Goal: Information Seeking & Learning: Learn about a topic

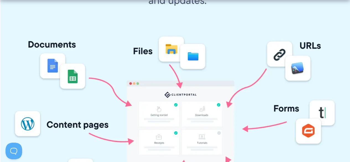
scroll to position [1088, 0]
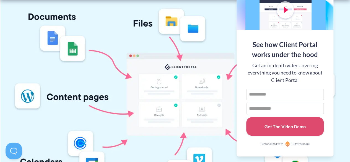
click at [229, 38] on img at bounding box center [175, 75] width 350 height 343
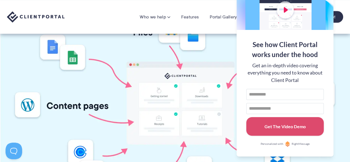
scroll to position [1077, 0]
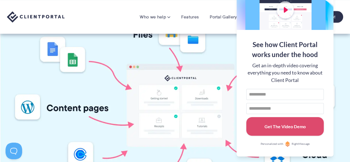
click at [322, 42] on div "See how Client Portal works under the hood" at bounding box center [284, 50] width 77 height 20
click at [344, 8] on button at bounding box center [342, 7] width 7 height 7
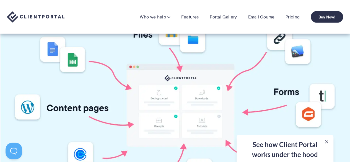
click at [341, 46] on img at bounding box center [175, 86] width 350 height 343
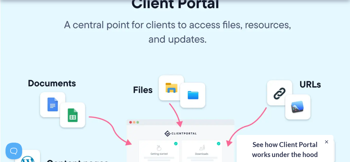
scroll to position [1032, 0]
